Goal: Information Seeking & Learning: Understand process/instructions

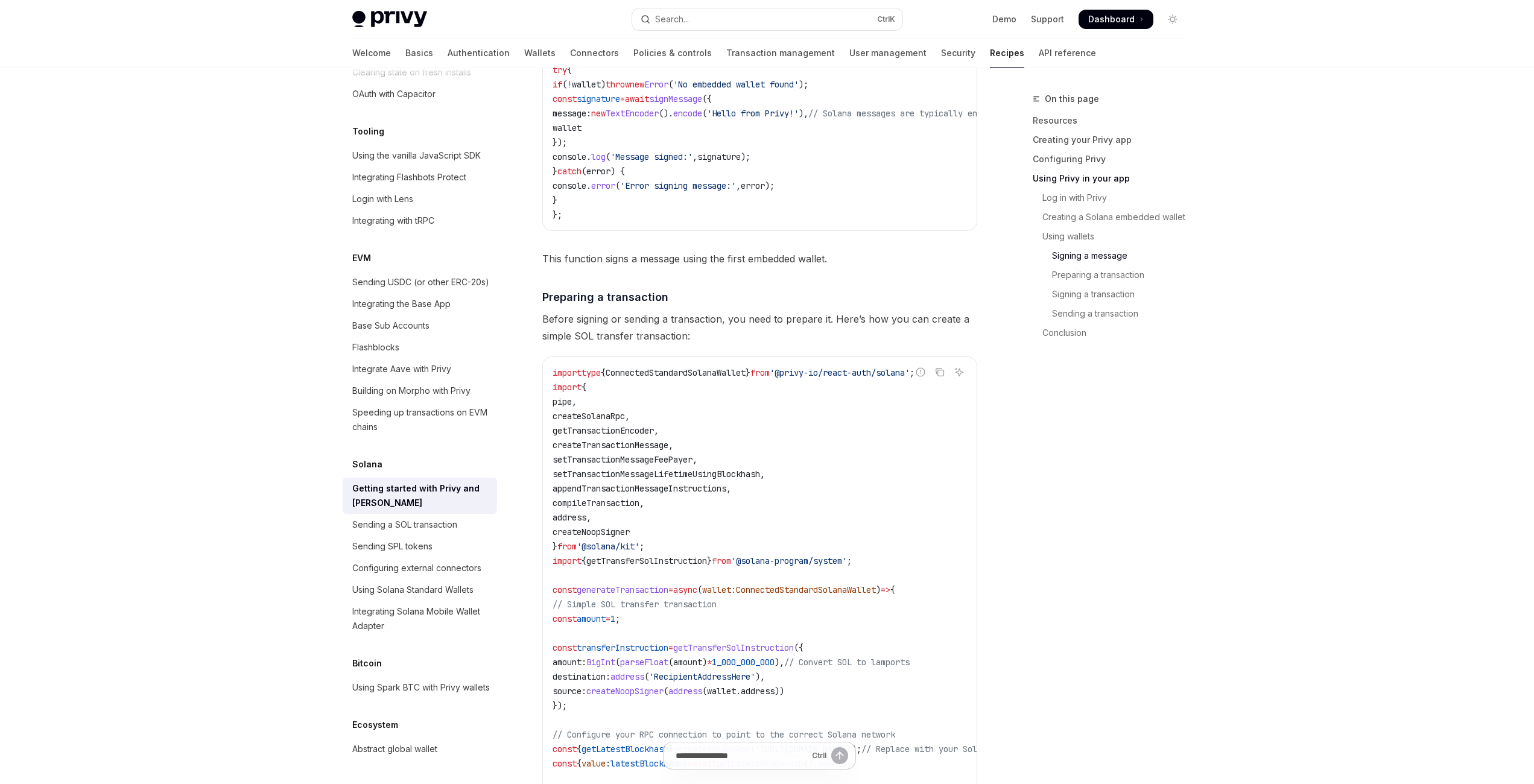
scroll to position [2645, 0]
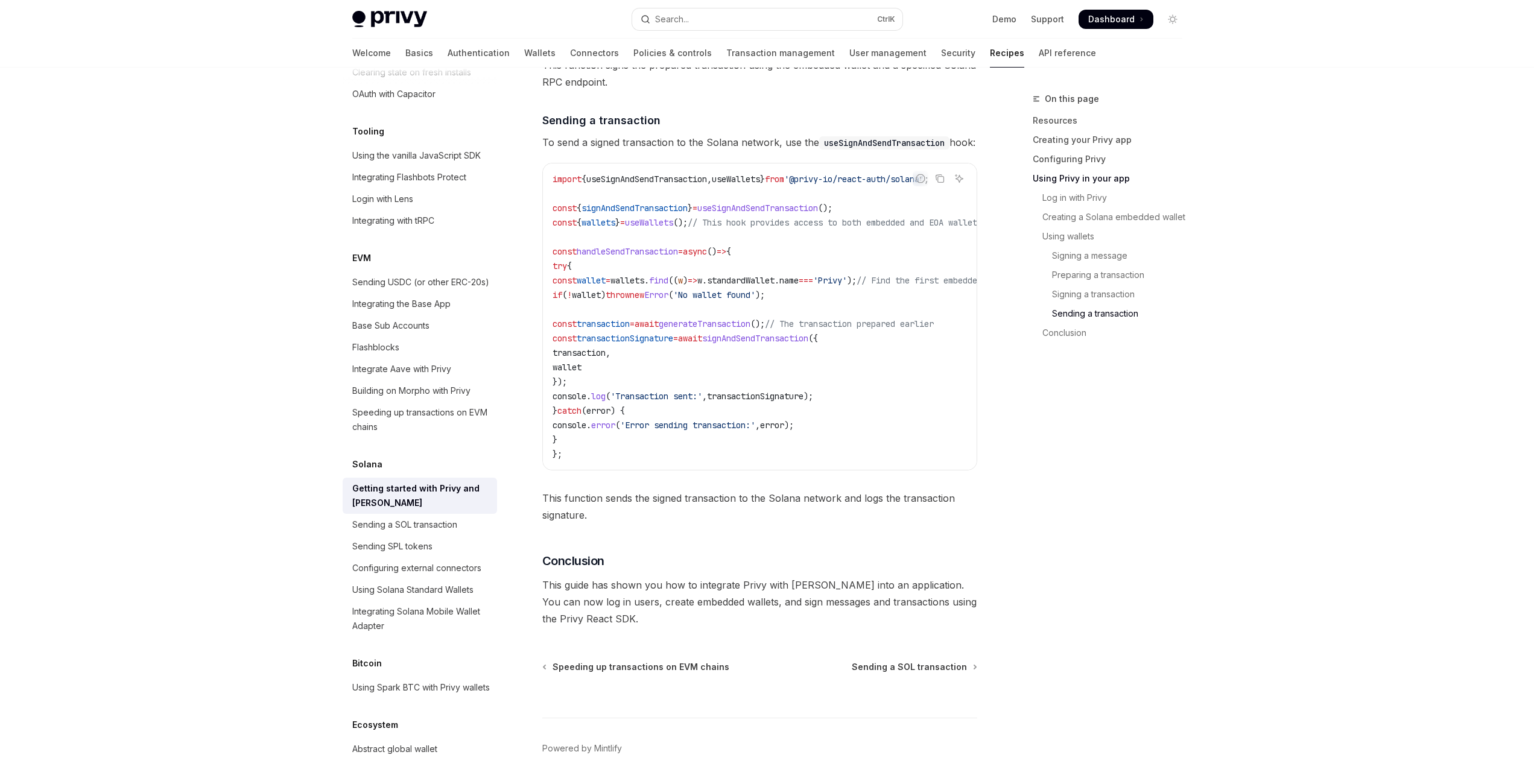
scroll to position [4016, 0]
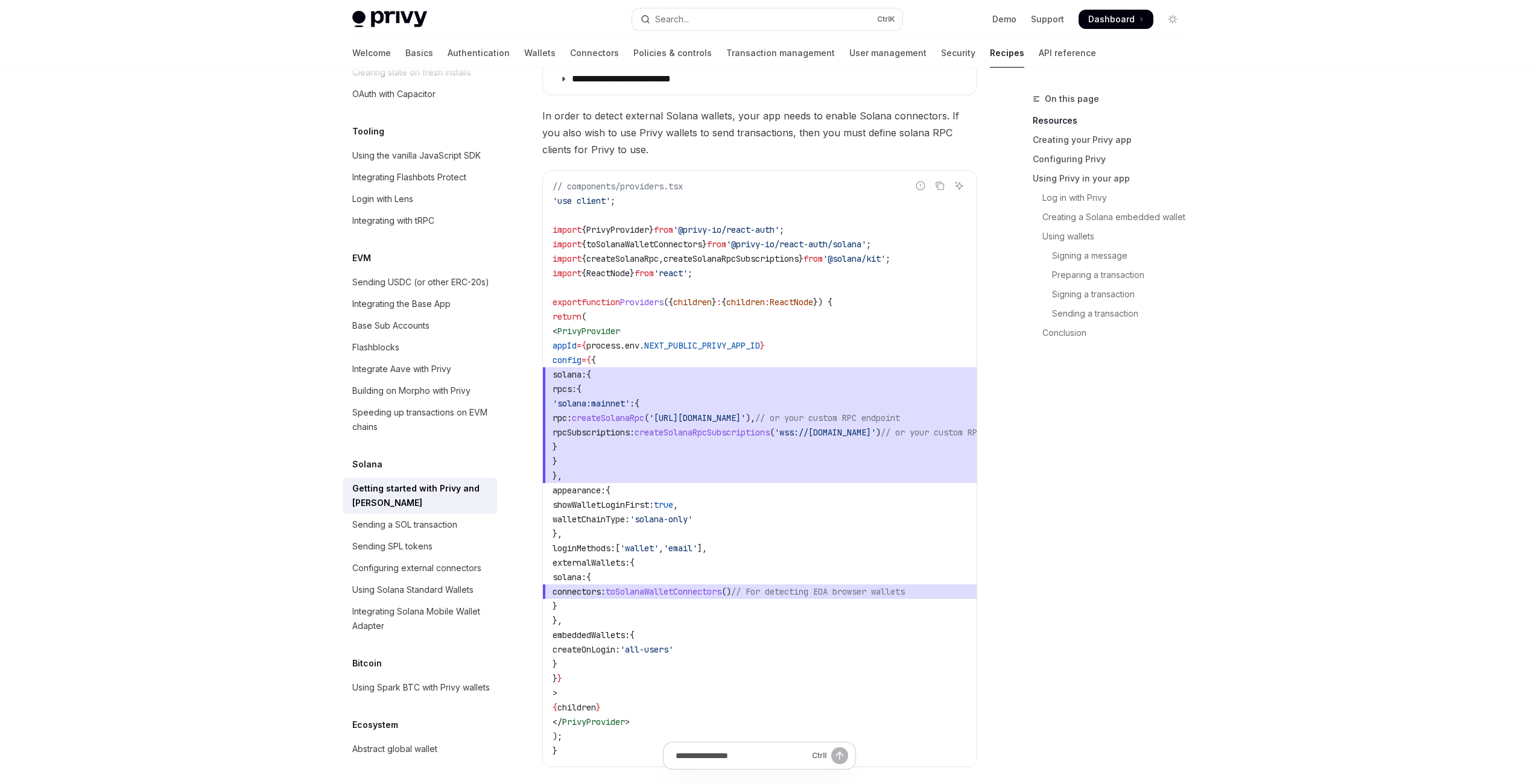
scroll to position [0, 0]
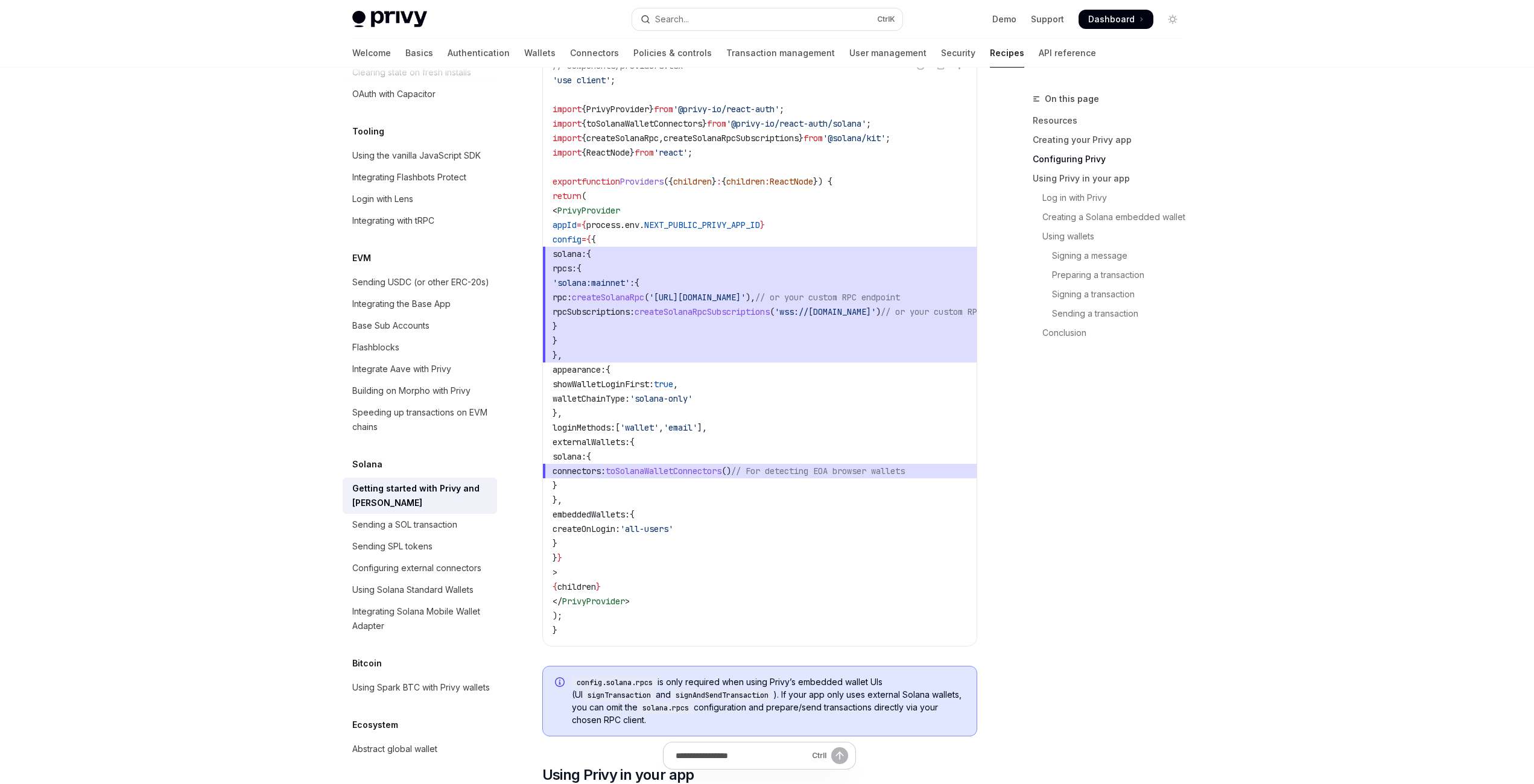
scroll to position [763, 0]
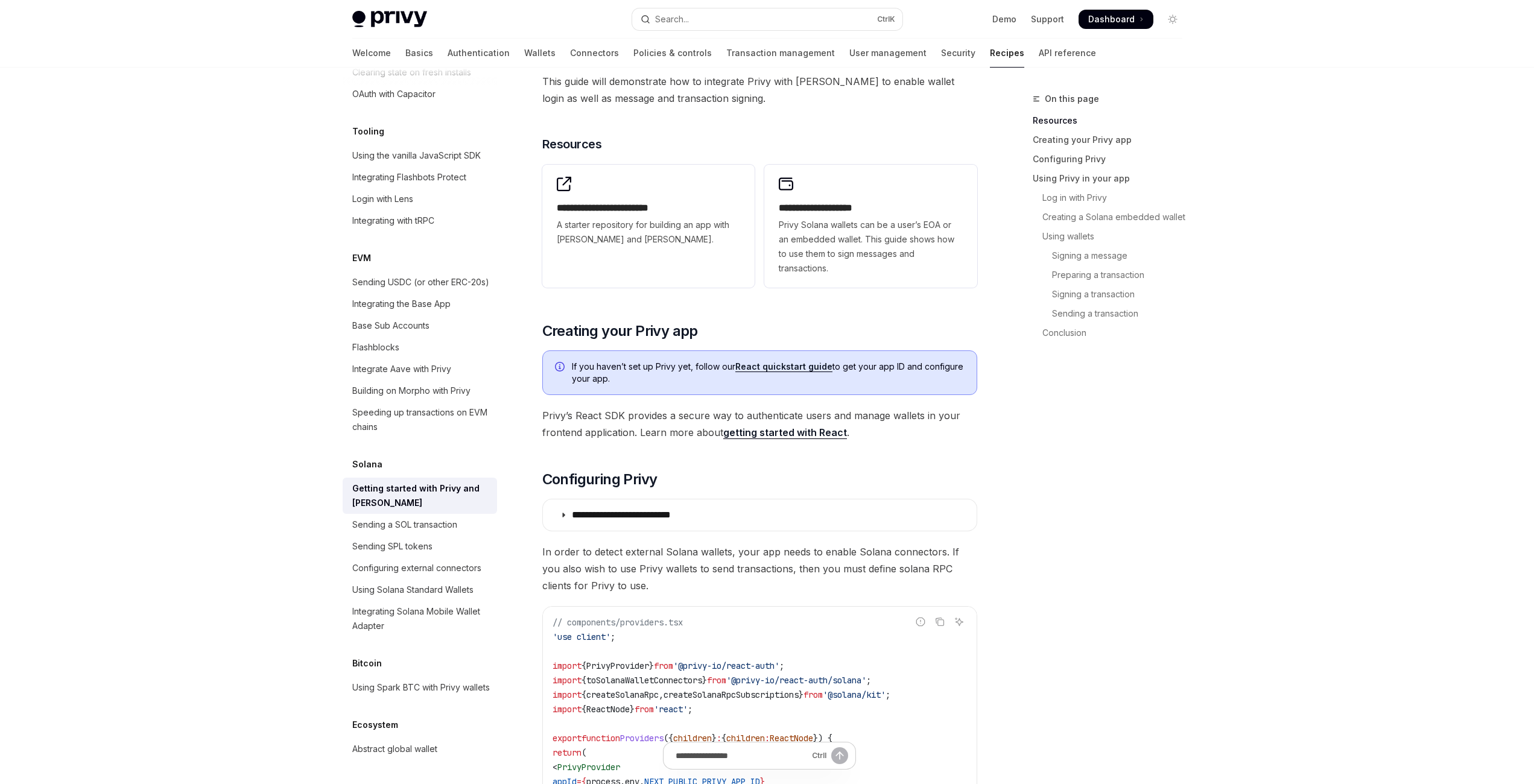
scroll to position [0, 0]
